Goal: Task Accomplishment & Management: Manage account settings

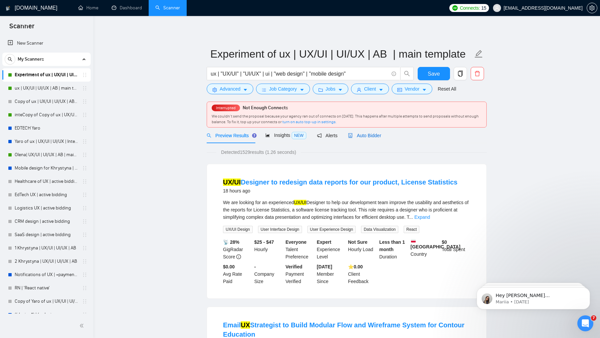
click at [376, 136] on span "Auto Bidder" at bounding box center [364, 135] width 33 height 5
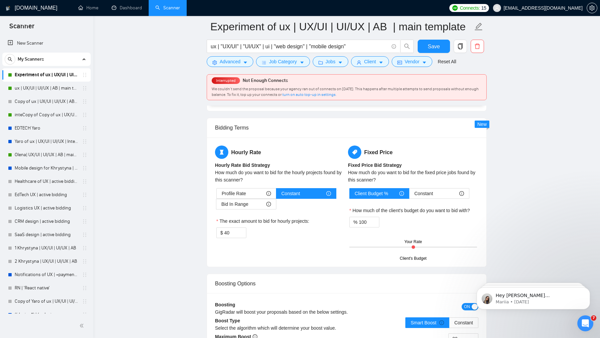
scroll to position [1080, 0]
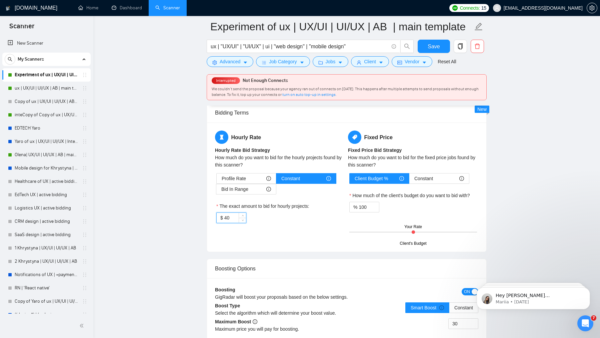
click at [229, 213] on input "40" at bounding box center [235, 218] width 22 height 10
type input "30"
click at [309, 203] on label "The exact amount to bid for hourly projects:" at bounding box center [262, 206] width 93 height 7
click at [246, 213] on input "30" at bounding box center [235, 218] width 22 height 10
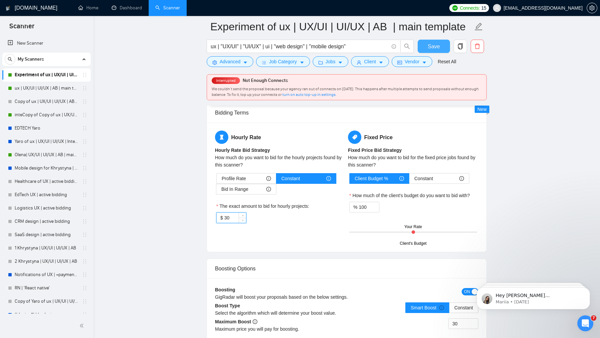
click at [433, 45] on span "Save" at bounding box center [433, 46] width 12 height 8
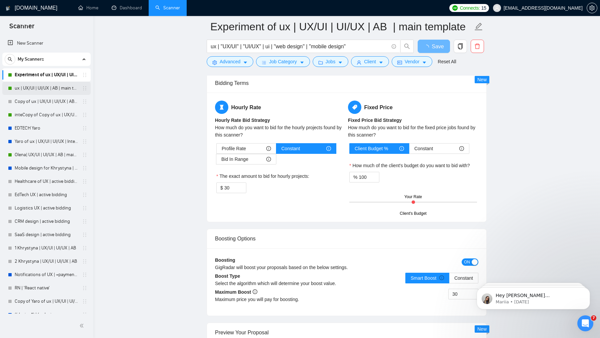
click at [39, 91] on link "ux | UX/UI | UI/UX | AB | main template" at bounding box center [46, 88] width 63 height 13
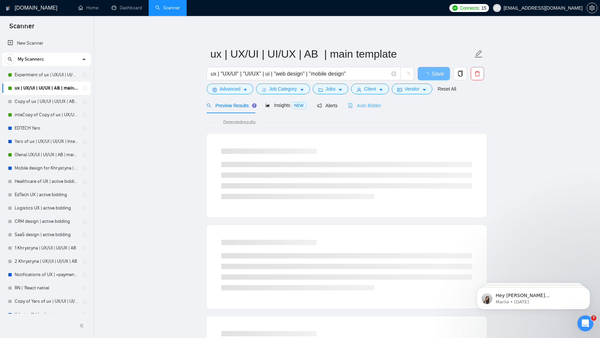
click at [373, 113] on div "Auto Bidder" at bounding box center [364, 106] width 33 height 16
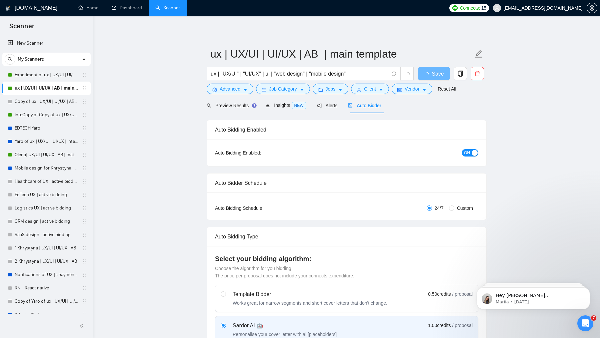
checkbox input "true"
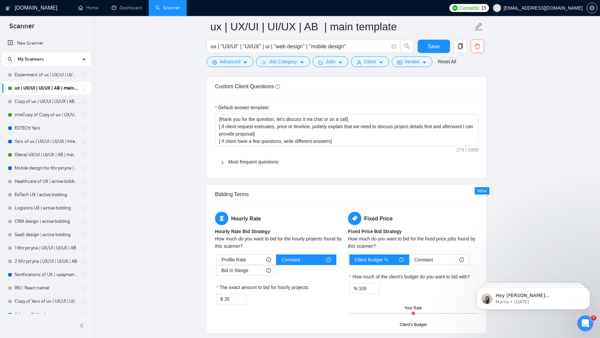
scroll to position [1001, 0]
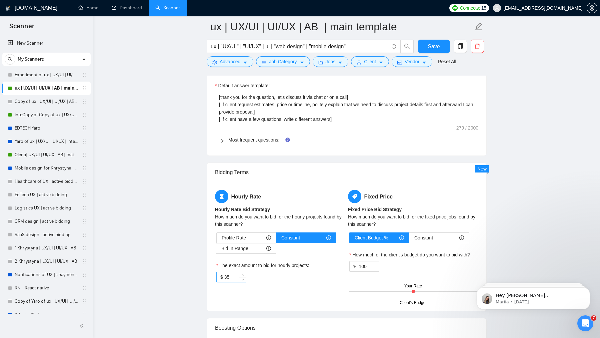
click at [228, 276] on input "35" at bounding box center [235, 277] width 22 height 10
type input "30"
click at [260, 298] on div "Hourly Rate Hourly Rate Bid Strategy How much do you want to bid for the hourly…" at bounding box center [347, 246] width 266 height 113
click at [441, 47] on button "Save" at bounding box center [433, 46] width 32 height 13
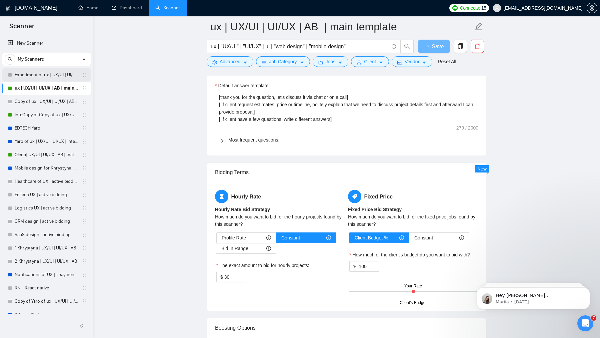
click at [50, 72] on link "Experiment of ux | UX/UI | UI/UX | AB | main template" at bounding box center [46, 74] width 63 height 13
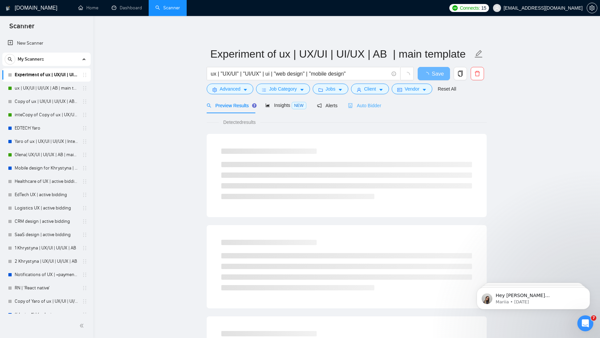
click at [365, 112] on div "Auto Bidder" at bounding box center [364, 106] width 33 height 16
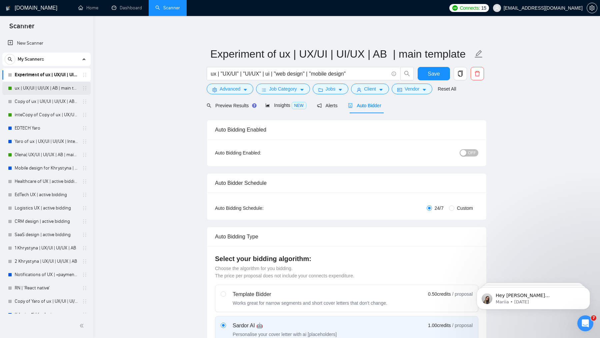
click at [44, 86] on link "ux | UX/UI | UI/UX | AB | main template" at bounding box center [46, 88] width 63 height 13
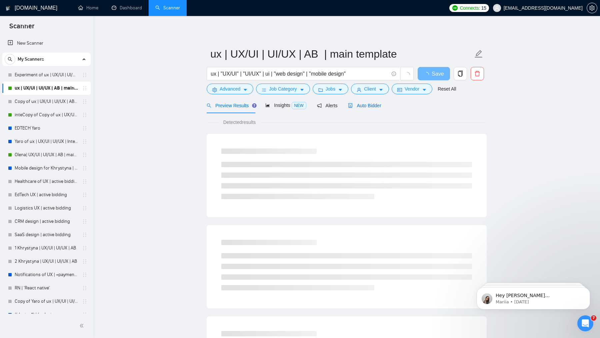
click at [372, 107] on span "Auto Bidder" at bounding box center [364, 105] width 33 height 5
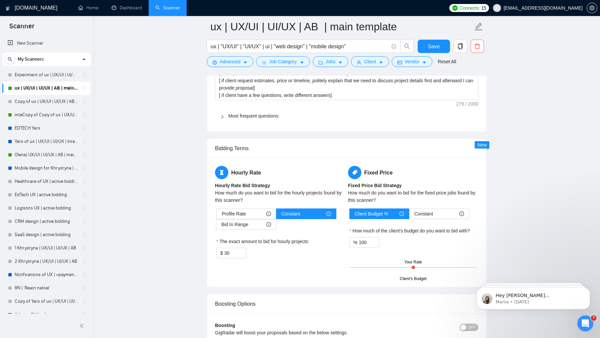
scroll to position [1035, 0]
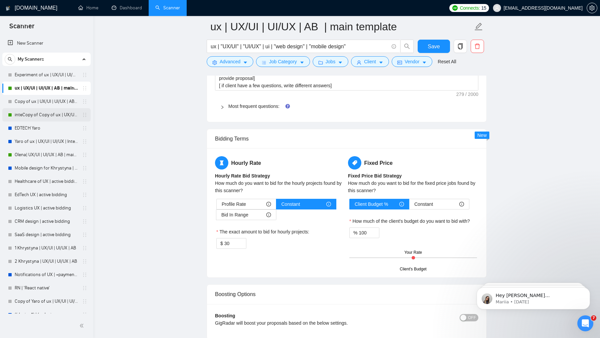
click at [41, 110] on link "inteCopy of Copy of ux | UX/UI | UI/UX | AB | main template" at bounding box center [46, 114] width 63 height 13
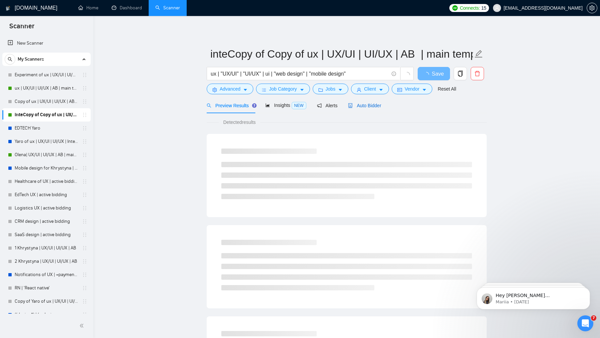
click at [381, 103] on span "Auto Bidder" at bounding box center [364, 105] width 33 height 5
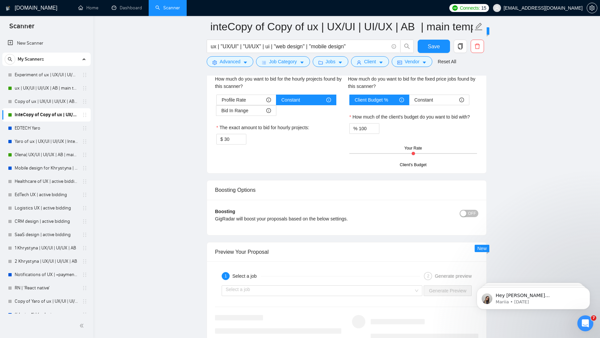
scroll to position [1140, 0]
click at [40, 156] on link "Olena| UX/UI | UI/UX | AB | main template" at bounding box center [46, 154] width 63 height 13
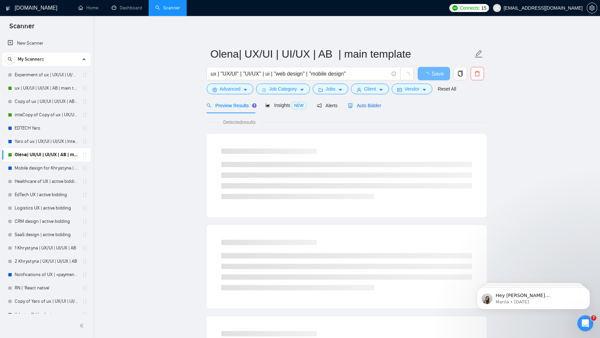
click at [365, 105] on span "Auto Bidder" at bounding box center [364, 105] width 33 height 5
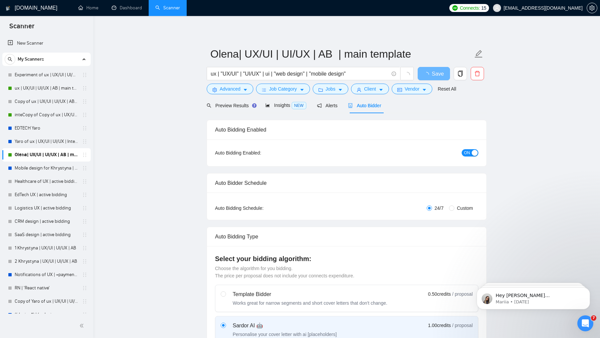
checkbox input "true"
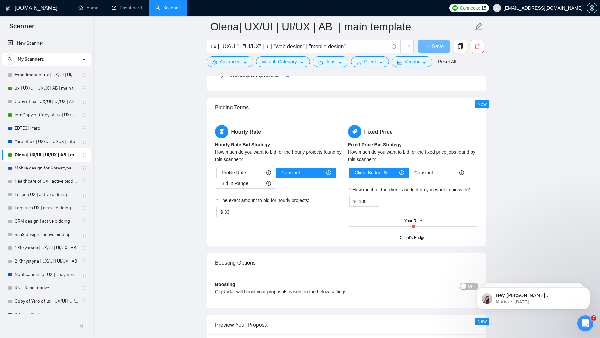
scroll to position [1035, 0]
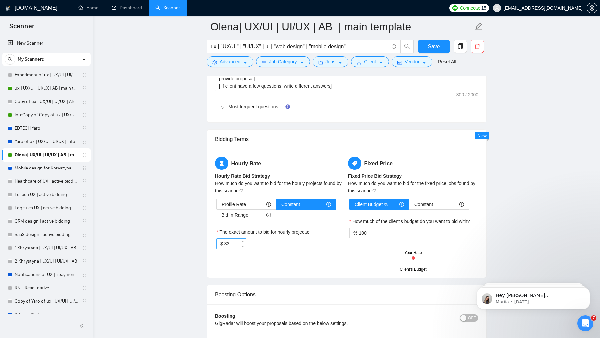
click at [233, 239] on input "33" at bounding box center [235, 244] width 22 height 10
type input "30"
click at [235, 288] on div "Boosting Options" at bounding box center [346, 294] width 263 height 19
click at [429, 46] on span "Save" at bounding box center [433, 46] width 12 height 8
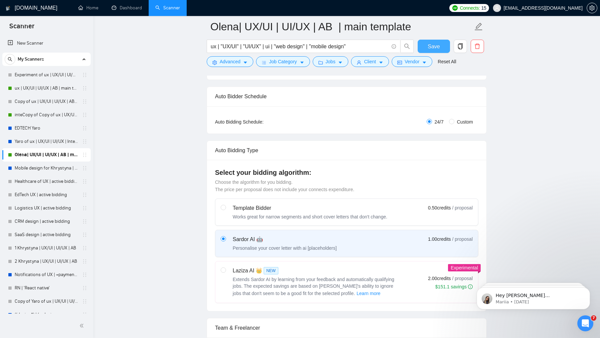
scroll to position [0, 0]
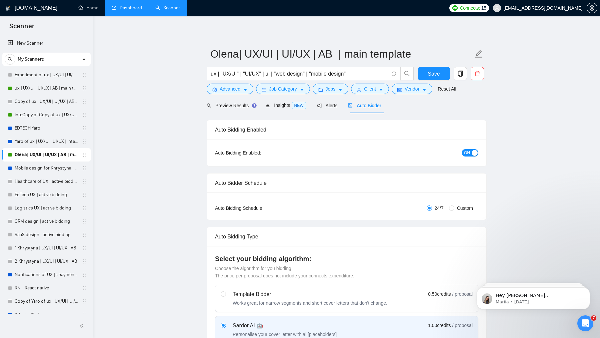
click at [126, 5] on link "Dashboard" at bounding box center [127, 8] width 30 height 6
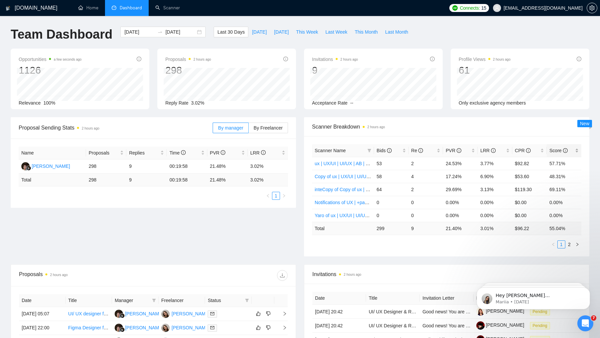
click at [551, 151] on span "Score" at bounding box center [558, 150] width 18 height 5
click at [273, 127] on span "By Freelancer" at bounding box center [267, 127] width 29 height 5
click at [248, 130] on input "By Freelancer" at bounding box center [248, 130] width 0 height 0
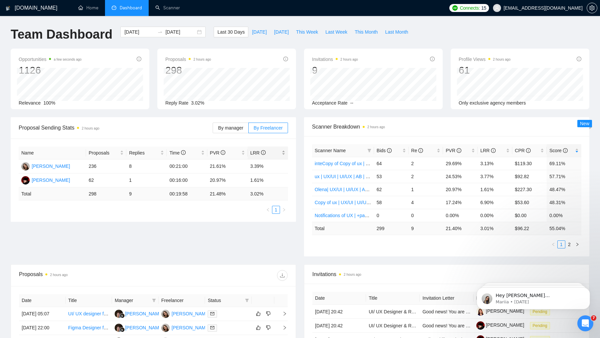
click at [261, 149] on div "LRR" at bounding box center [267, 152] width 35 height 7
click at [161, 9] on link "Scanner" at bounding box center [167, 8] width 25 height 6
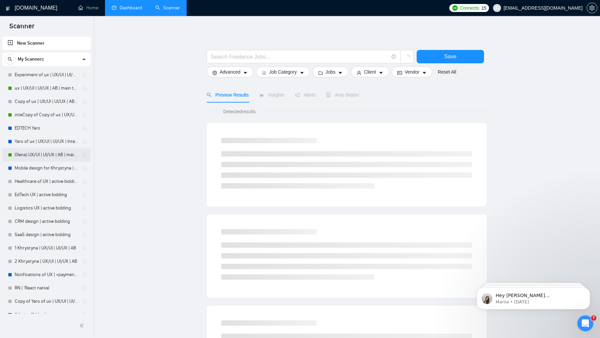
click at [41, 160] on link "Olena| UX/UI | UI/UX | AB | main template" at bounding box center [46, 154] width 63 height 13
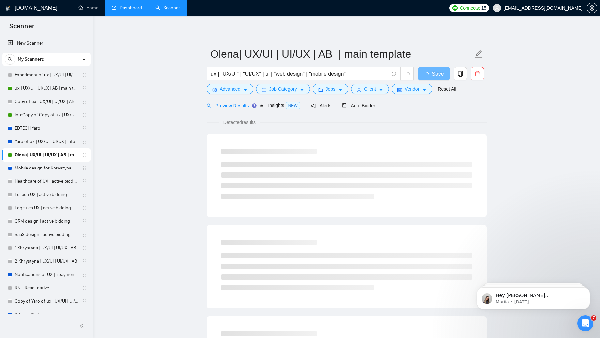
click at [382, 106] on div "Preview Results Insights NEW Alerts Auto Bidder" at bounding box center [347, 106] width 280 height 16
click at [371, 106] on span "Auto Bidder" at bounding box center [358, 105] width 33 height 5
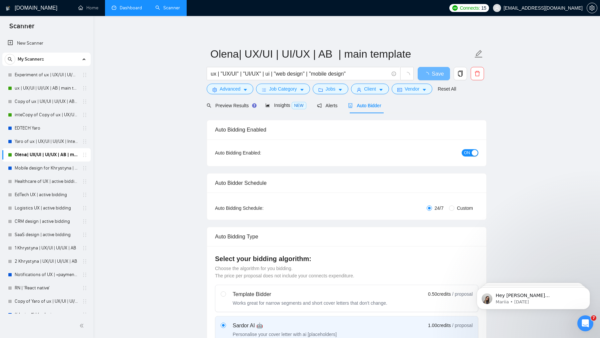
click at [473, 152] on div "button" at bounding box center [474, 153] width 6 height 6
click at [427, 72] on button "Save" at bounding box center [433, 73] width 32 height 13
click at [142, 10] on link "Dashboard" at bounding box center [127, 8] width 30 height 6
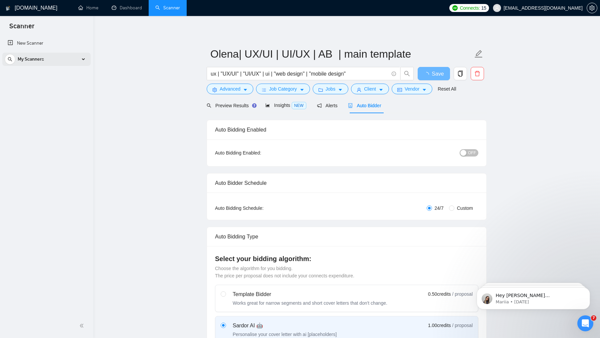
click at [78, 59] on div "My Scanners" at bounding box center [47, 59] width 84 height 13
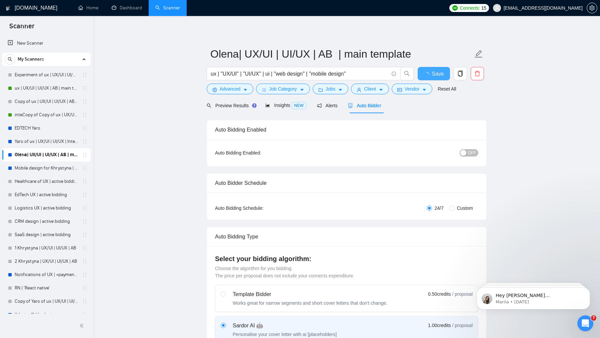
checkbox input "true"
click at [37, 72] on link "Experiment of ux | UX/UI | UI/UX | AB | main template" at bounding box center [46, 74] width 63 height 13
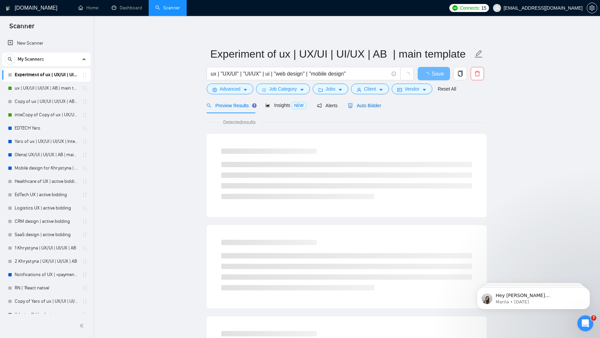
click at [364, 106] on span "Auto Bidder" at bounding box center [364, 105] width 33 height 5
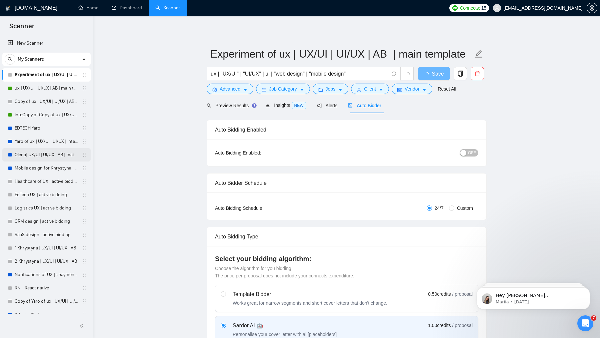
click at [34, 151] on link "Olena| UX/UI | UI/UX | AB | main template" at bounding box center [46, 154] width 63 height 13
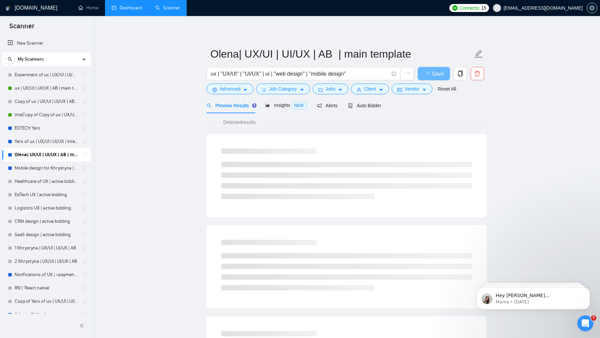
click at [125, 11] on link "Dashboard" at bounding box center [127, 8] width 30 height 6
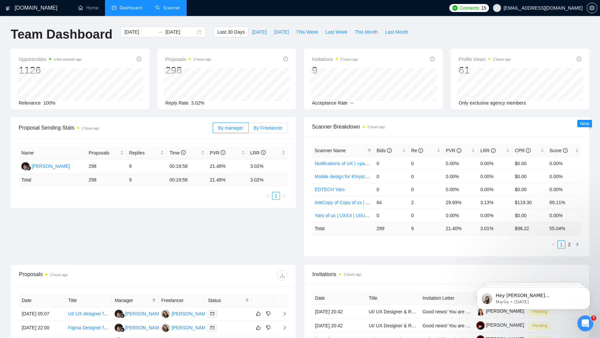
click at [279, 130] on span "By Freelancer" at bounding box center [267, 127] width 29 height 5
click at [248, 130] on input "By Freelancer" at bounding box center [248, 130] width 0 height 0
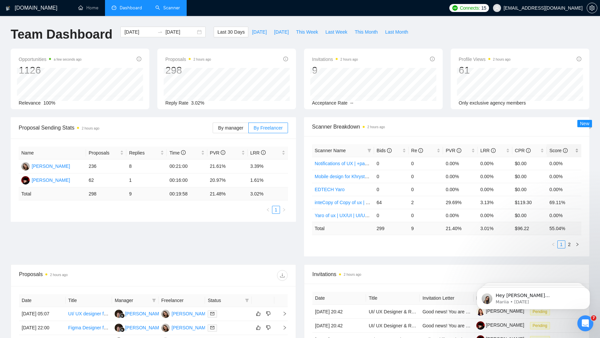
click at [561, 150] on span "Score" at bounding box center [558, 150] width 18 height 5
